Goal: Information Seeking & Learning: Learn about a topic

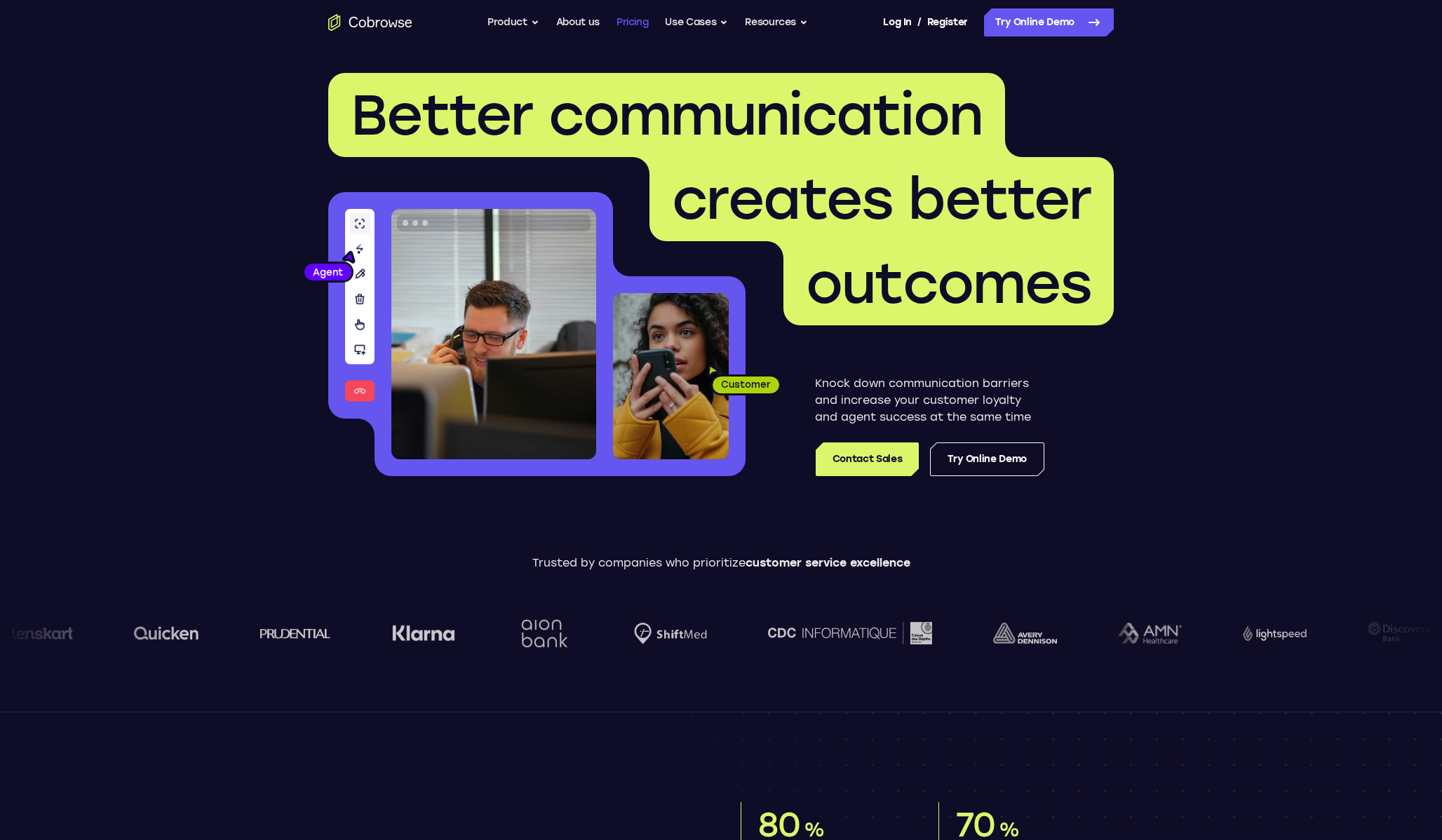
click at [635, 18] on link "Pricing" at bounding box center [633, 23] width 32 height 28
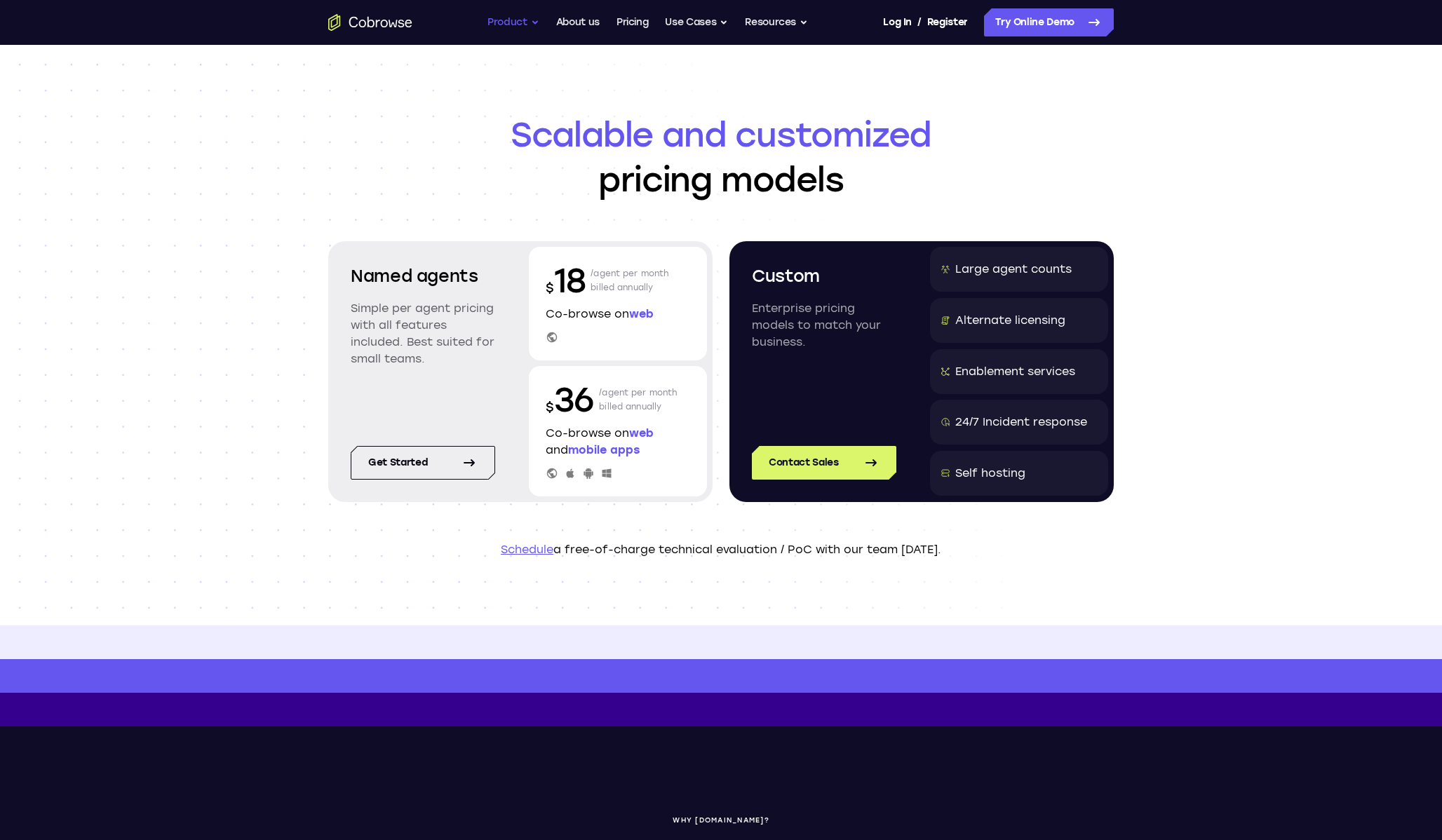
click at [489, 24] on button "Product" at bounding box center [513, 23] width 52 height 28
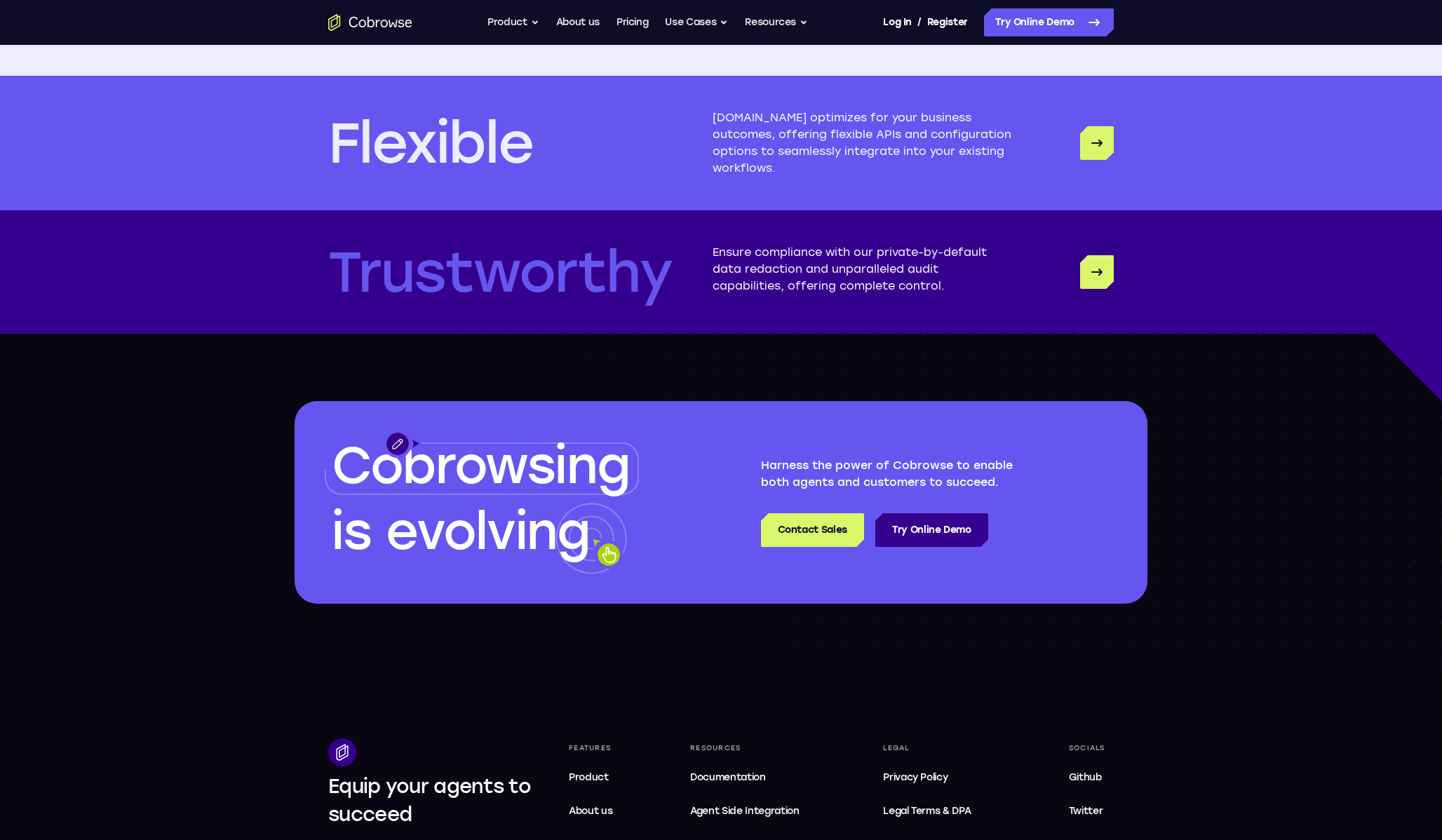
scroll to position [4072, 0]
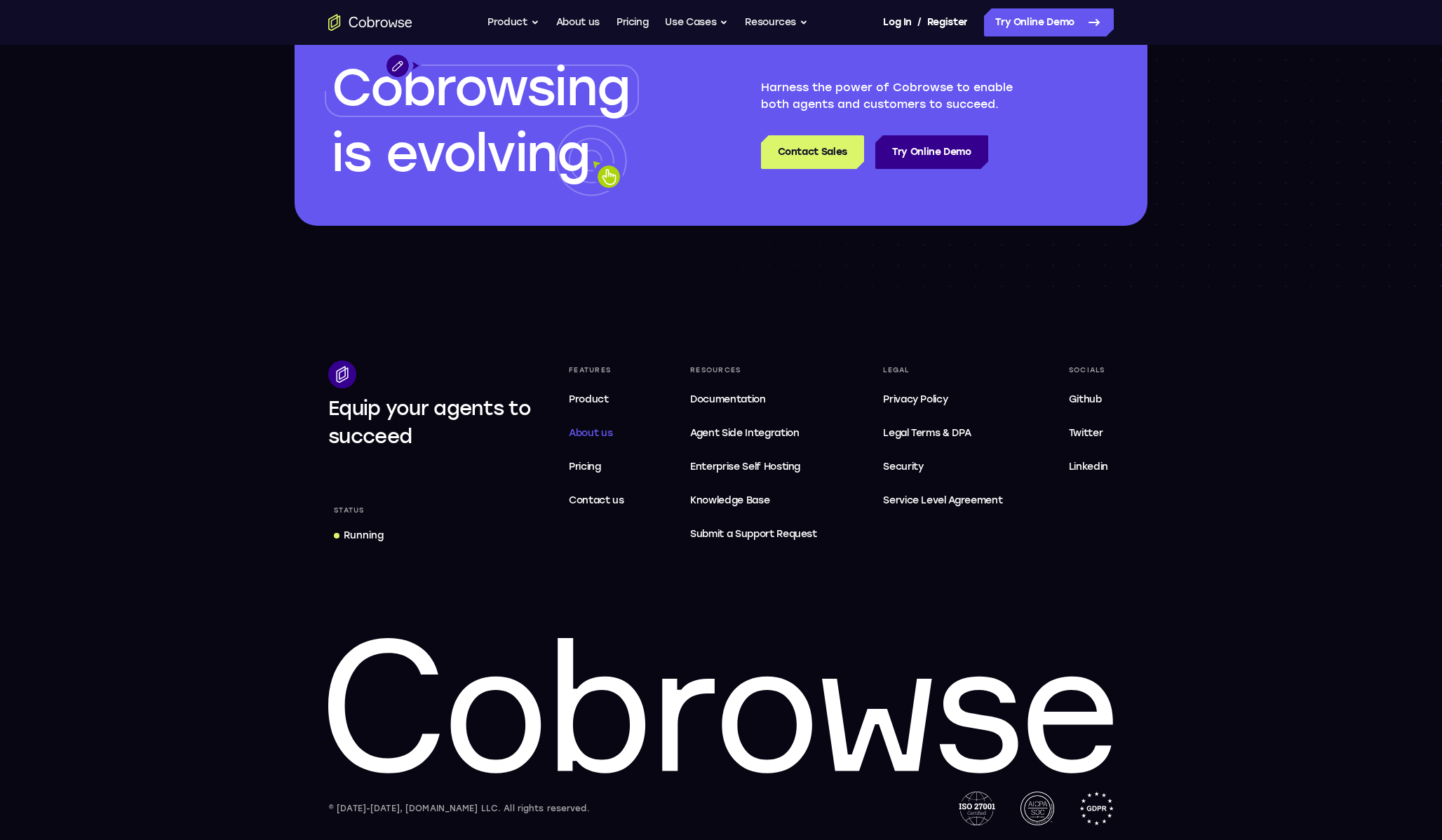
click at [602, 429] on span "About us" at bounding box center [590, 432] width 43 height 12
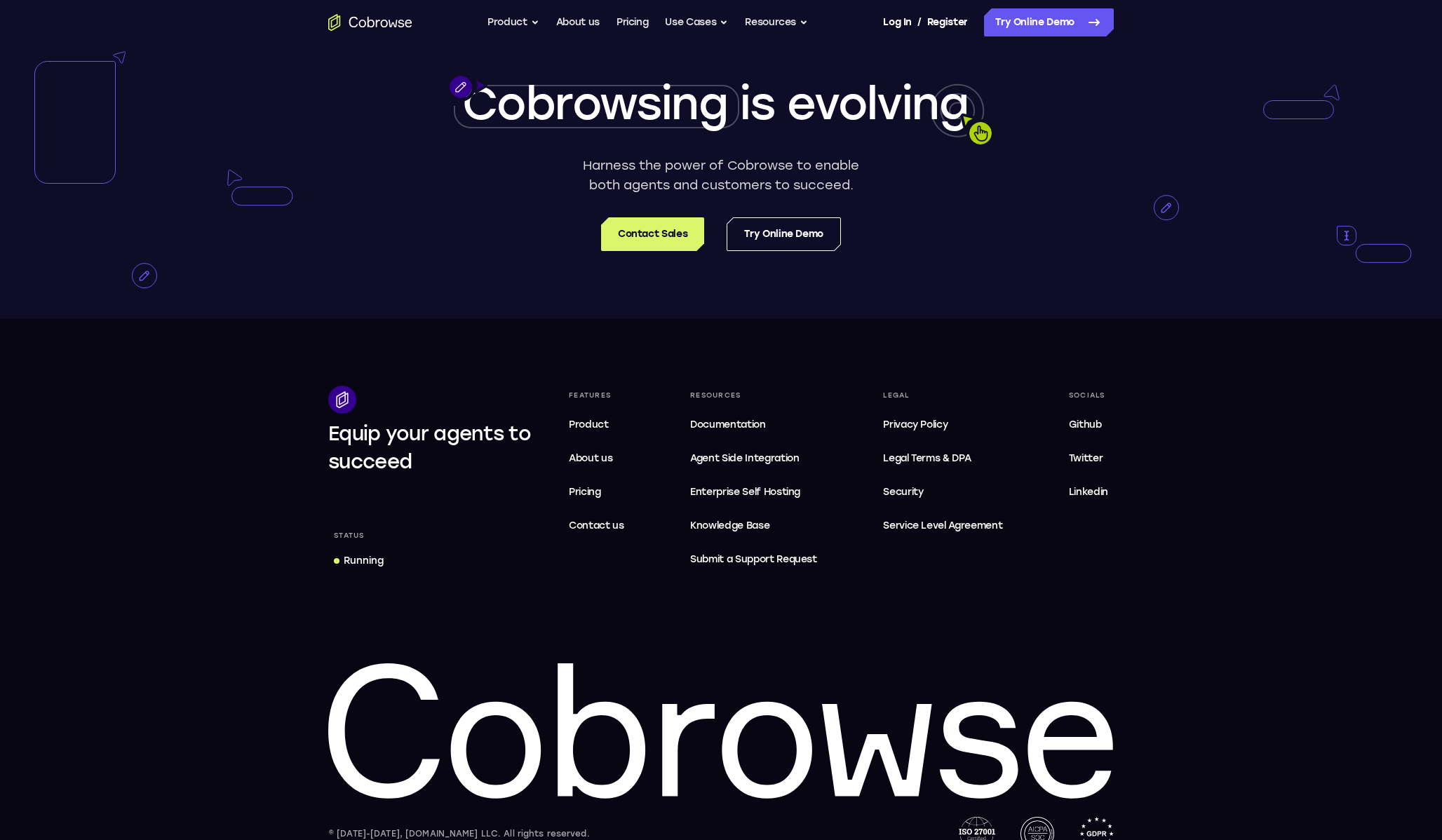
scroll to position [2512, 0]
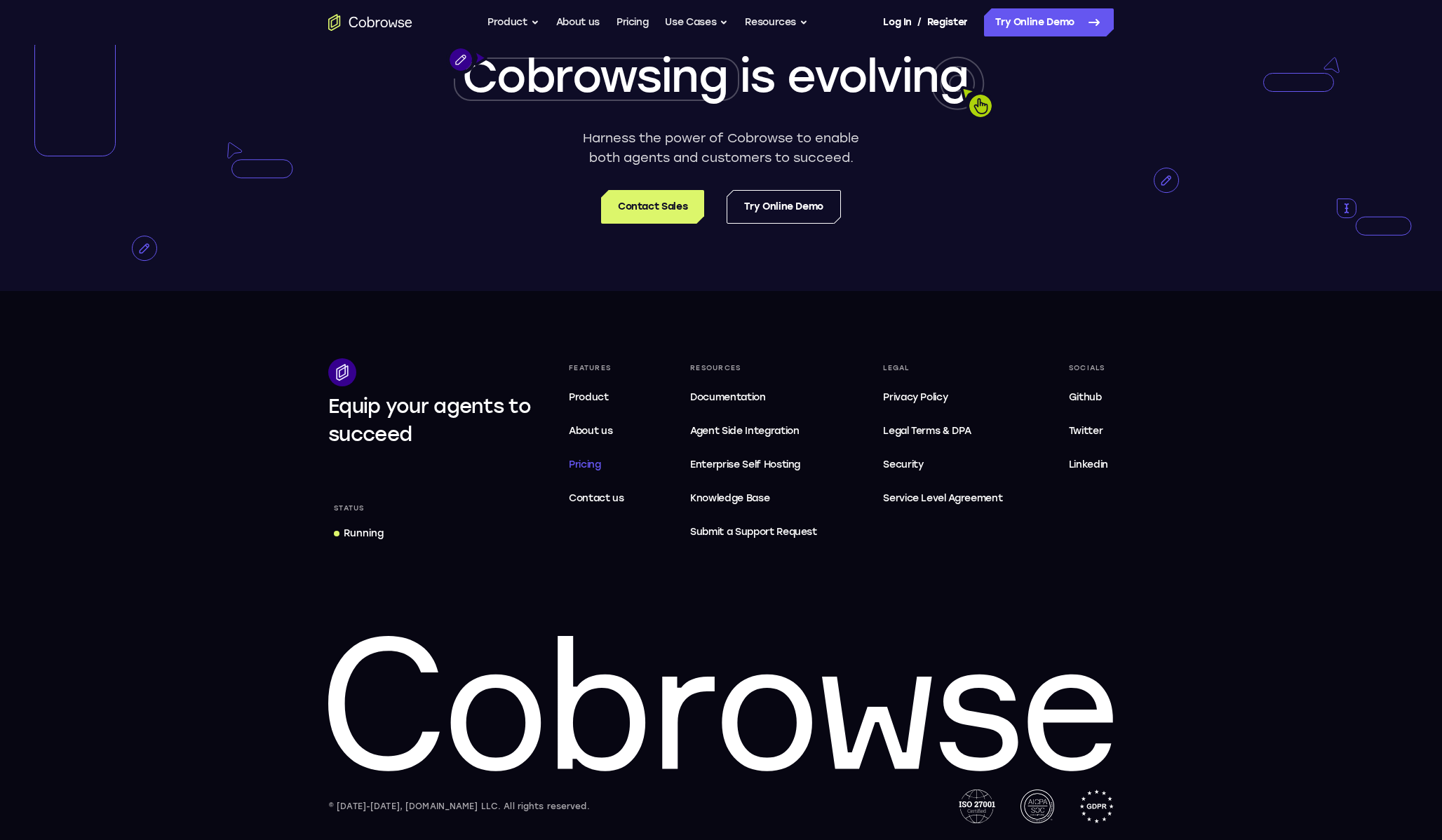
click at [573, 465] on span "Pricing" at bounding box center [585, 464] width 32 height 12
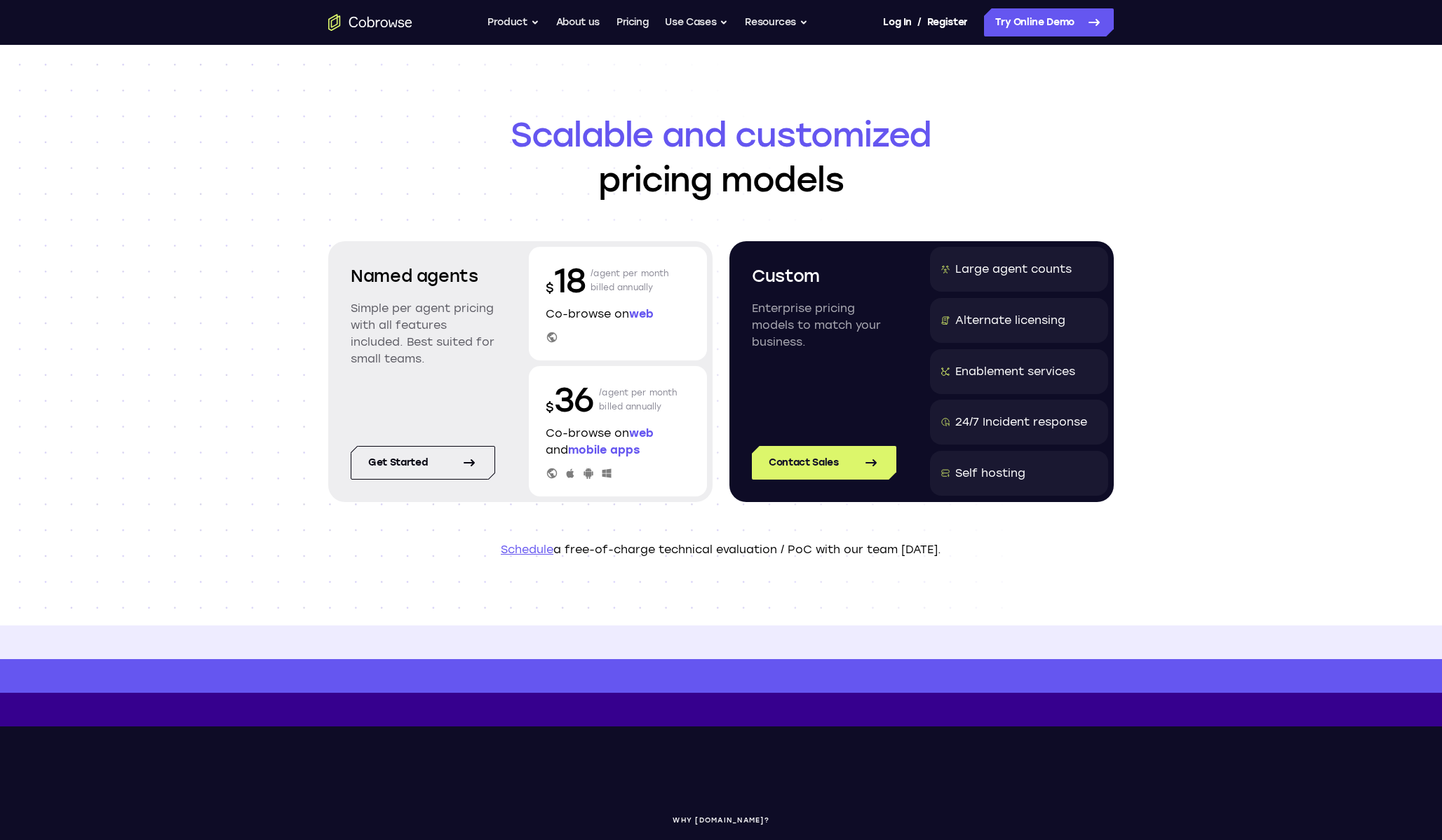
click at [287, 492] on header "Scalable and customized pricing models Named agents Simple per agent pricing wi…" at bounding box center [720, 335] width 898 height 581
click at [449, 476] on link "Get started" at bounding box center [423, 463] width 145 height 34
